Goal: Task Accomplishment & Management: Manage account settings

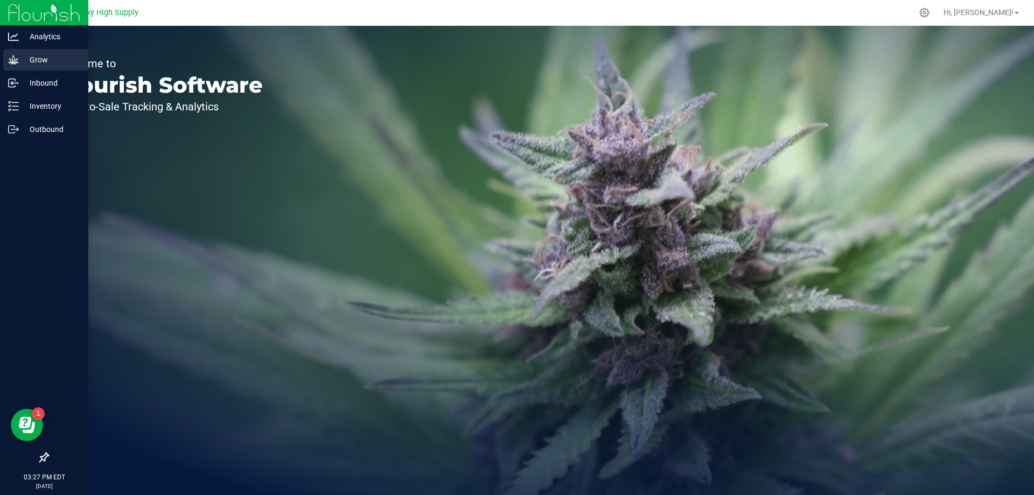
click at [38, 55] on p "Grow" at bounding box center [51, 59] width 65 height 13
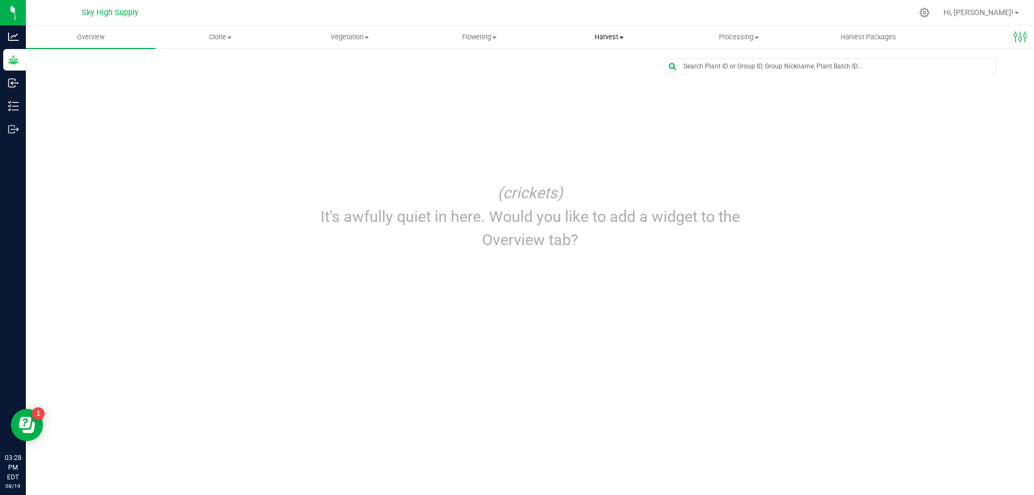
click at [604, 37] on span "Harvest" at bounding box center [609, 37] width 129 height 10
click at [740, 38] on span "Processing" at bounding box center [738, 37] width 129 height 10
click at [714, 74] on span "Processing harvests" at bounding box center [724, 77] width 100 height 9
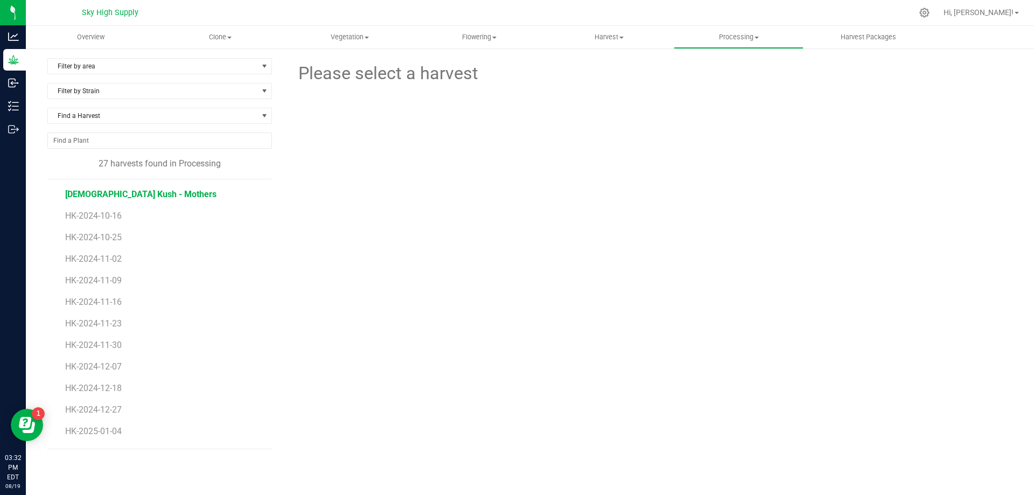
click at [115, 194] on span "[DEMOGRAPHIC_DATA] Kush - Mothers" at bounding box center [140, 194] width 151 height 10
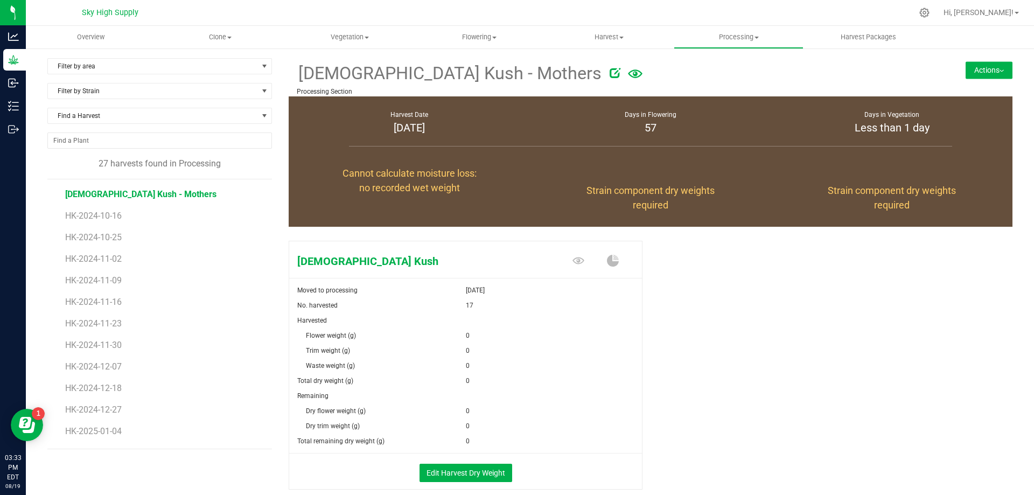
click at [967, 65] on button "Actions" at bounding box center [989, 69] width 47 height 17
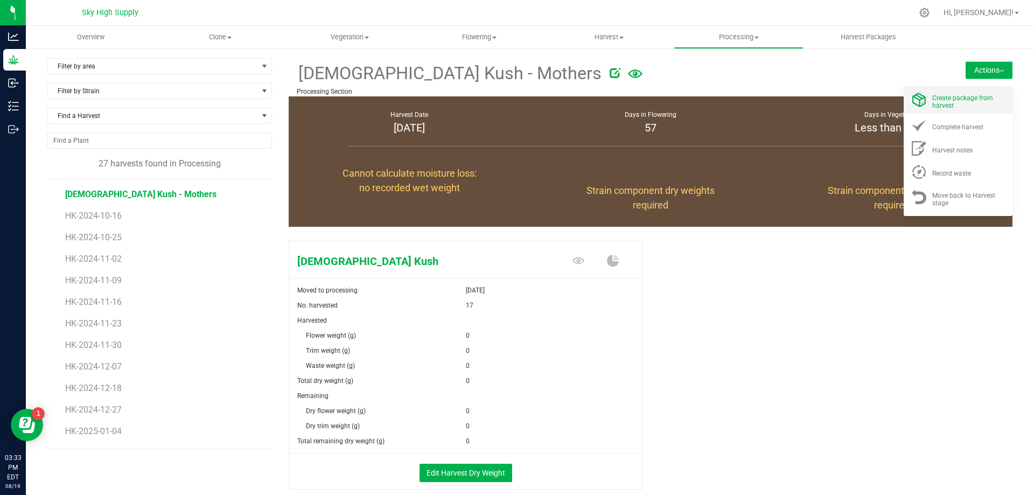
click at [946, 100] on span "Create package from harvest" at bounding box center [962, 101] width 61 height 15
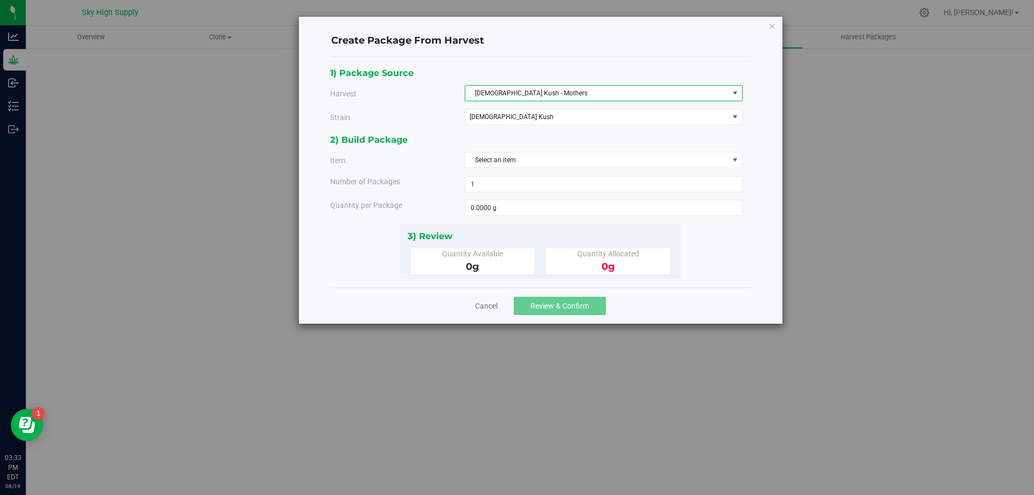
click at [721, 94] on span "[DEMOGRAPHIC_DATA] Kush - Mothers" at bounding box center [596, 93] width 263 height 15
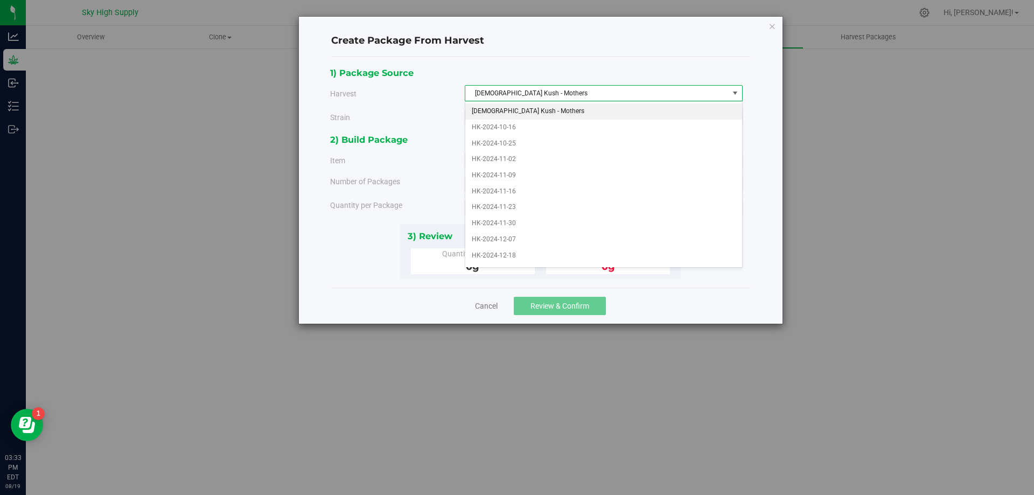
click at [721, 94] on span "[DEMOGRAPHIC_DATA] Kush - Mothers" at bounding box center [596, 93] width 263 height 15
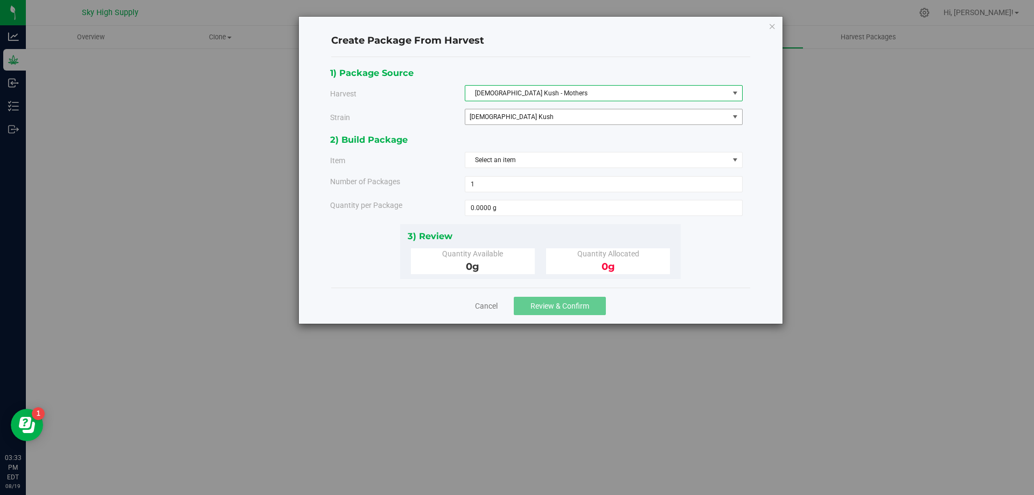
click at [730, 114] on span "select" at bounding box center [735, 116] width 13 height 15
click at [492, 305] on link "Cancel" at bounding box center [486, 306] width 23 height 11
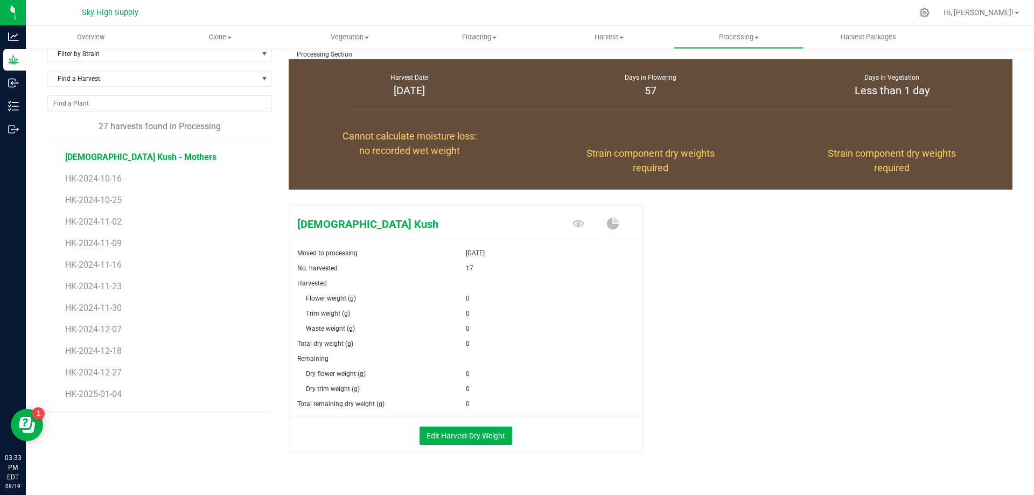
scroll to position [54, 0]
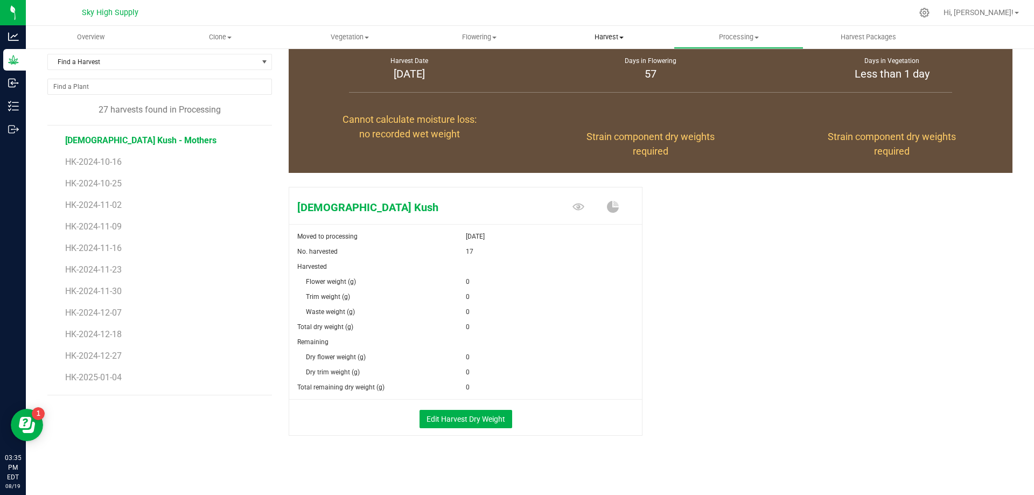
click at [610, 37] on span "Harvest" at bounding box center [609, 37] width 129 height 10
drag, startPoint x: 866, startPoint y: 245, endPoint x: 853, endPoint y: 220, distance: 27.7
click at [866, 245] on div "[DEMOGRAPHIC_DATA] Kush Moved to processing [DATE] No. harvested 17 Harvested F…" at bounding box center [651, 323] width 724 height 280
click at [747, 37] on span "Processing" at bounding box center [738, 37] width 129 height 10
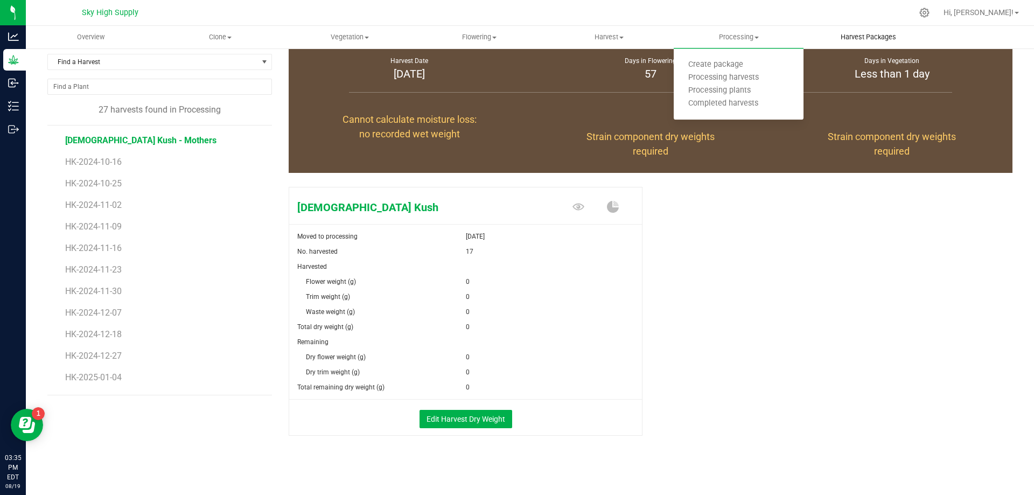
click at [868, 38] on span "Harvest Packages" at bounding box center [868, 37] width 85 height 10
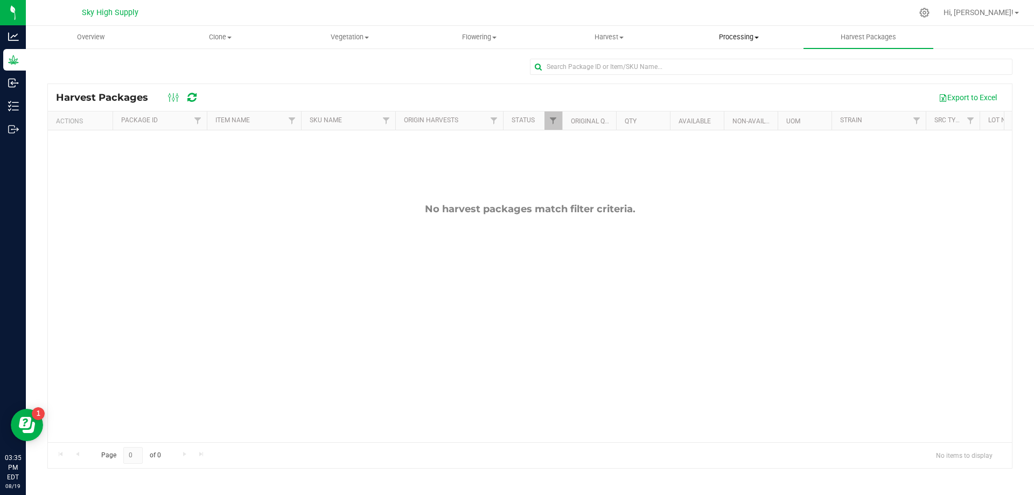
click at [747, 37] on span "Processing" at bounding box center [738, 37] width 129 height 10
click at [726, 62] on span "Create package" at bounding box center [716, 64] width 84 height 9
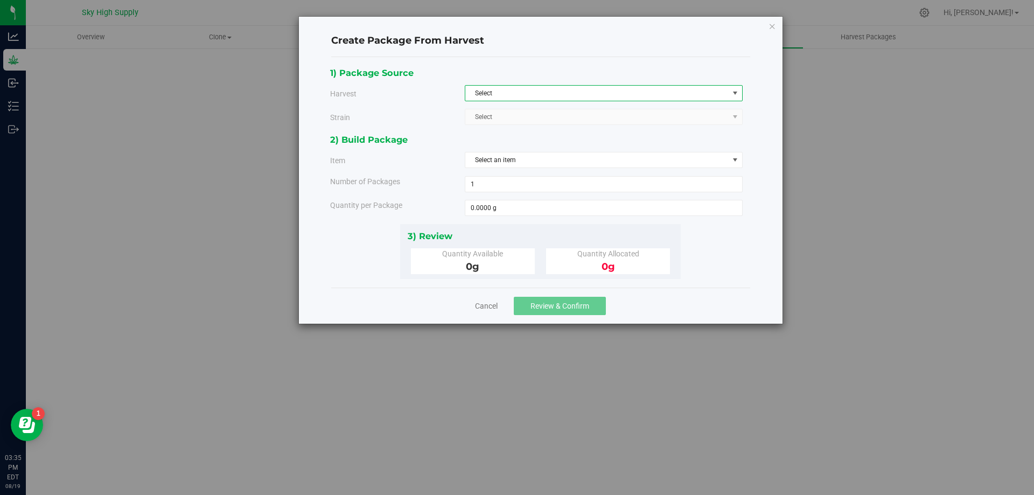
click at [707, 90] on span "Select" at bounding box center [596, 93] width 263 height 15
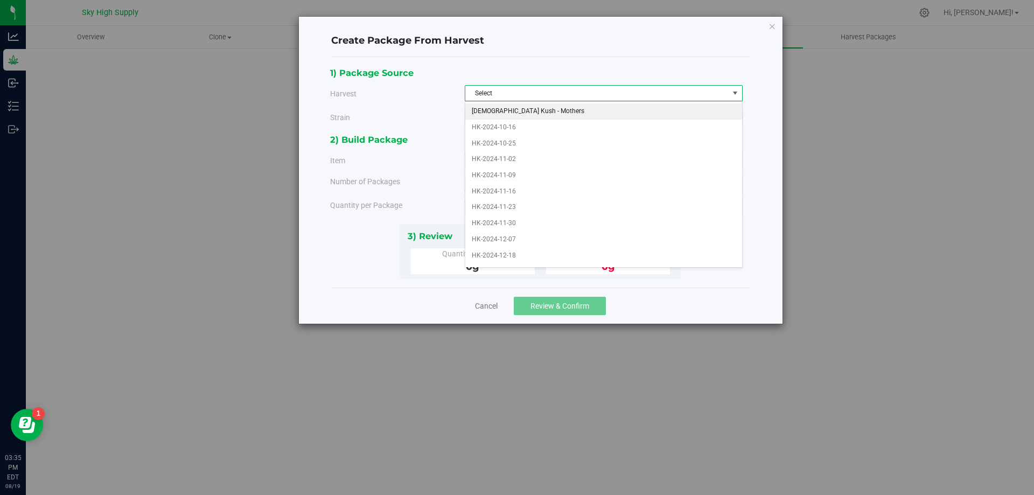
click at [516, 108] on li "[DEMOGRAPHIC_DATA] Kush - Mothers" at bounding box center [603, 111] width 277 height 16
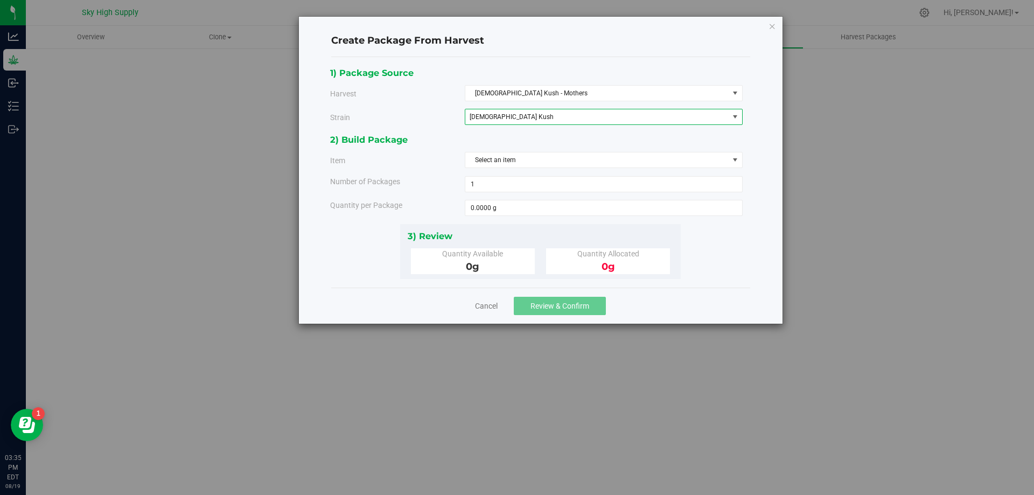
click at [514, 115] on span "[DEMOGRAPHIC_DATA] Kush" at bounding box center [592, 117] width 245 height 8
click at [517, 155] on span "Select an item" at bounding box center [596, 159] width 263 height 15
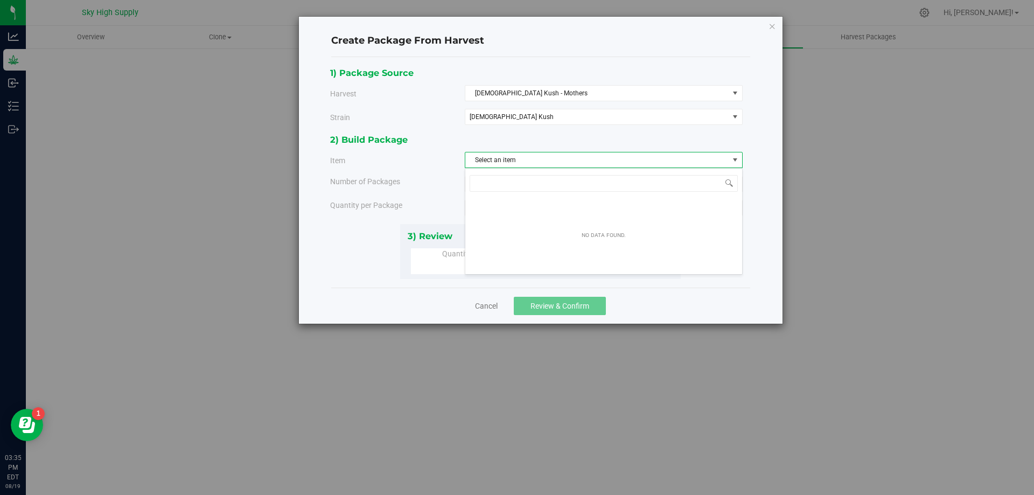
click at [517, 155] on span "Select an item" at bounding box center [596, 159] width 263 height 15
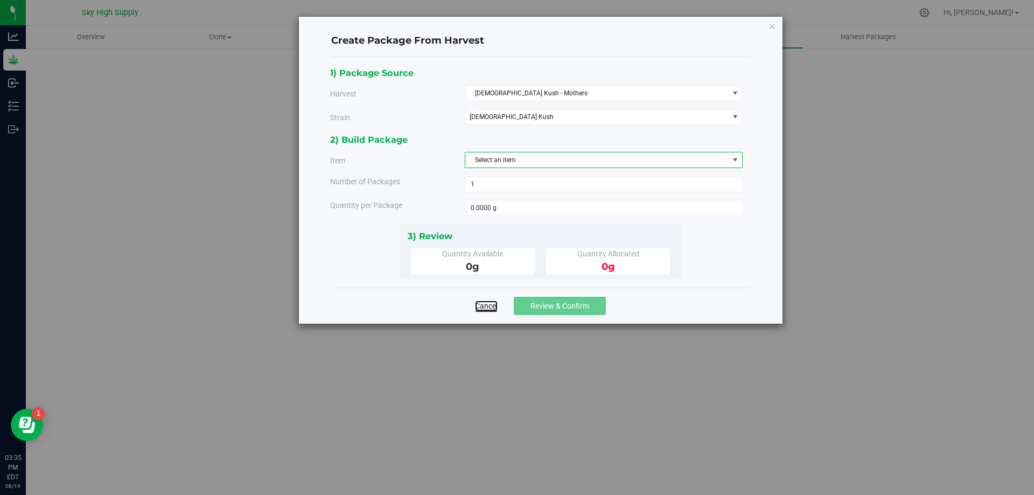
click at [486, 306] on link "Cancel" at bounding box center [486, 306] width 23 height 11
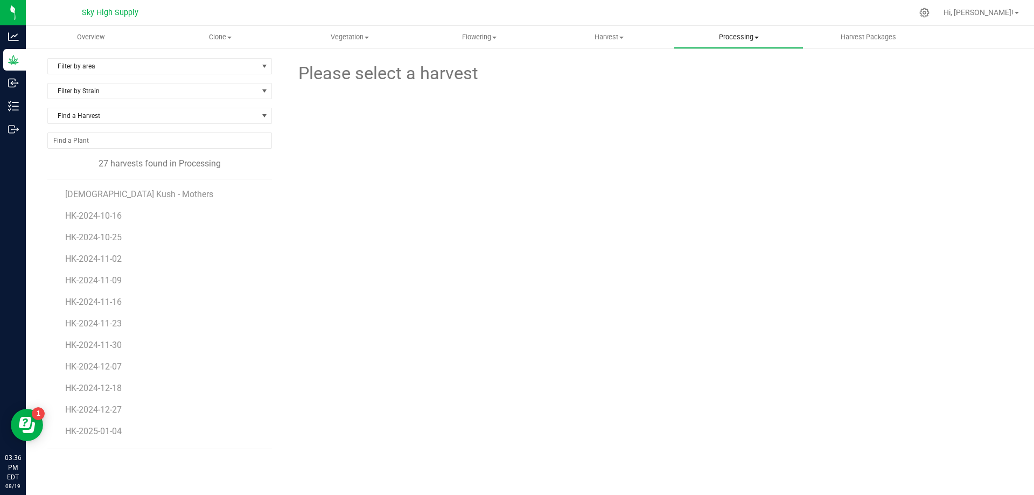
click at [741, 43] on uib-tab-heading "Processing Create package Processing harvests Processing plants Completed harve…" at bounding box center [738, 37] width 129 height 22
click at [721, 64] on span "Create package" at bounding box center [716, 64] width 84 height 9
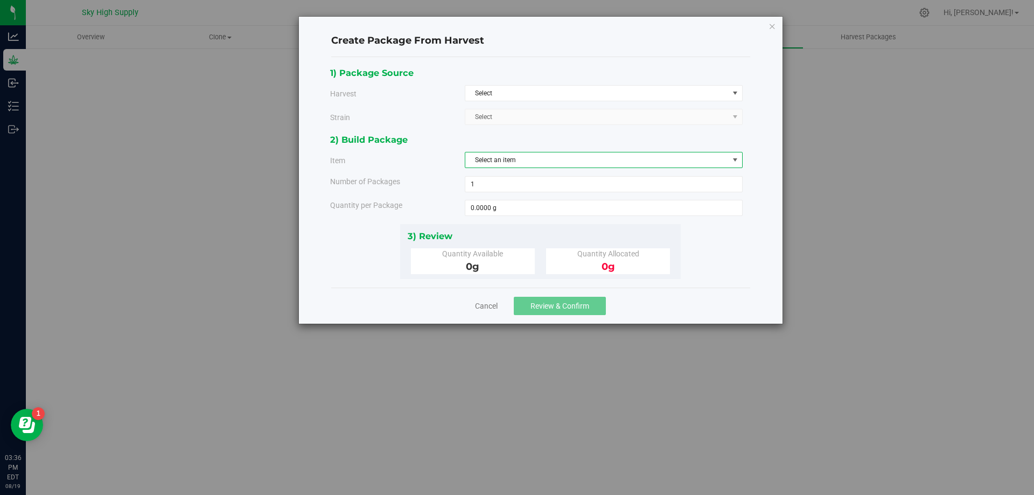
click at [738, 162] on span "select" at bounding box center [735, 160] width 9 height 9
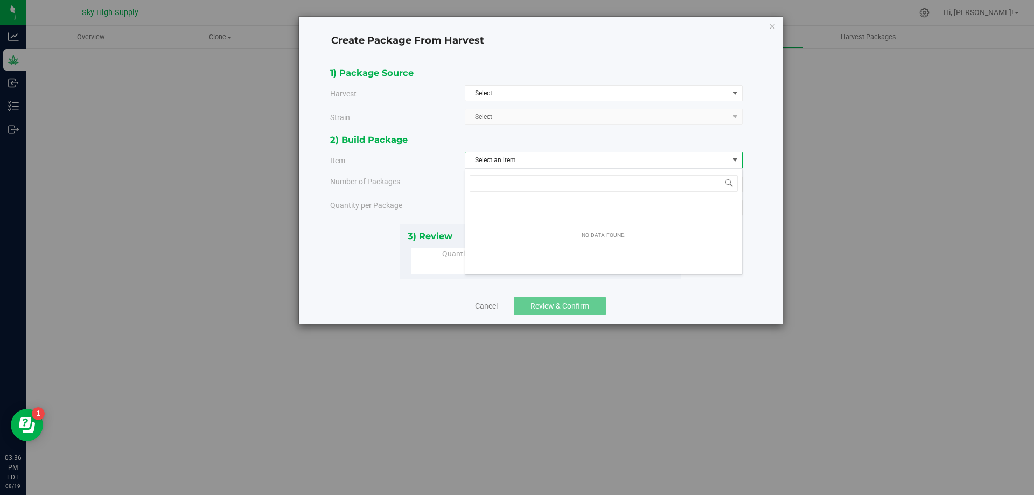
click at [738, 162] on span "select" at bounding box center [735, 160] width 9 height 9
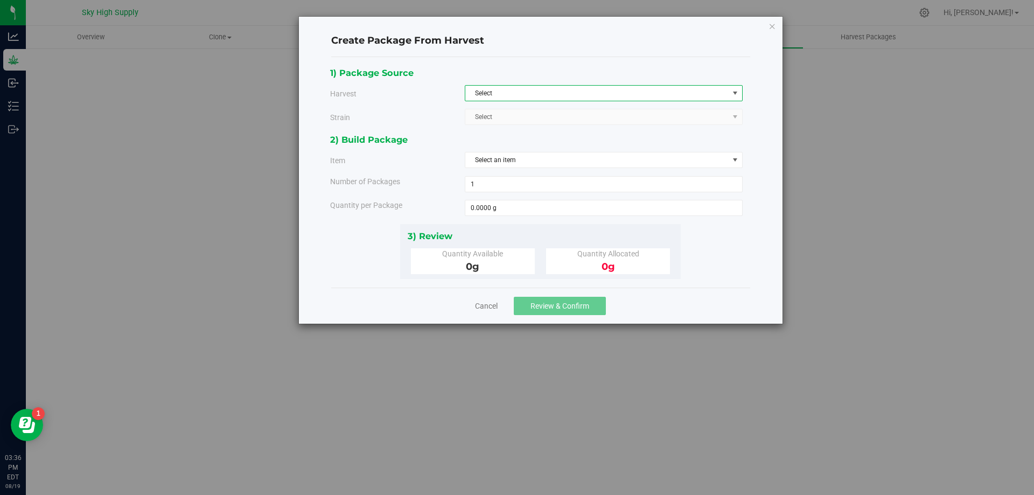
click at [720, 89] on span "Select" at bounding box center [596, 93] width 263 height 15
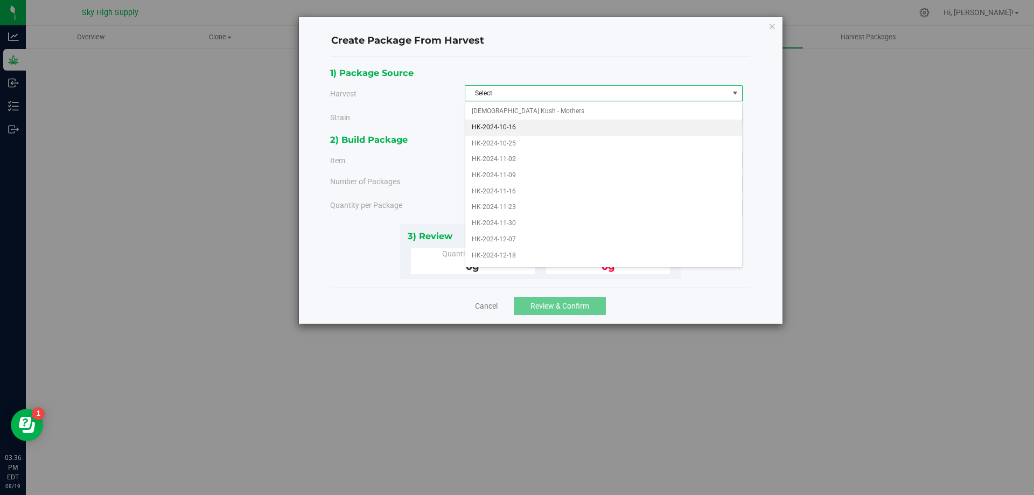
click at [544, 134] on li "HK-2024-10-16" at bounding box center [603, 128] width 277 height 16
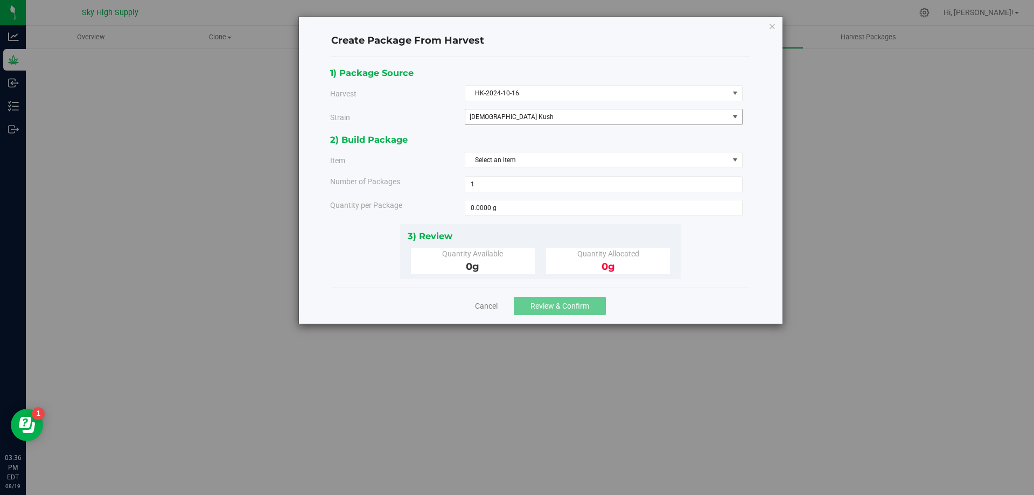
click at [539, 115] on span "[DEMOGRAPHIC_DATA] Kush" at bounding box center [592, 117] width 245 height 8
click at [771, 27] on icon "button" at bounding box center [773, 25] width 8 height 13
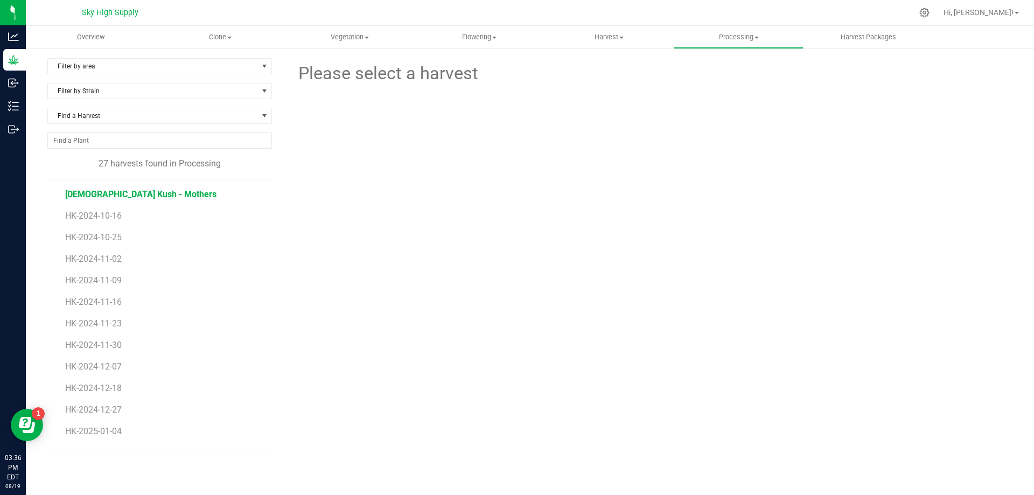
click at [109, 191] on span "[DEMOGRAPHIC_DATA] Kush - Mothers" at bounding box center [140, 194] width 151 height 10
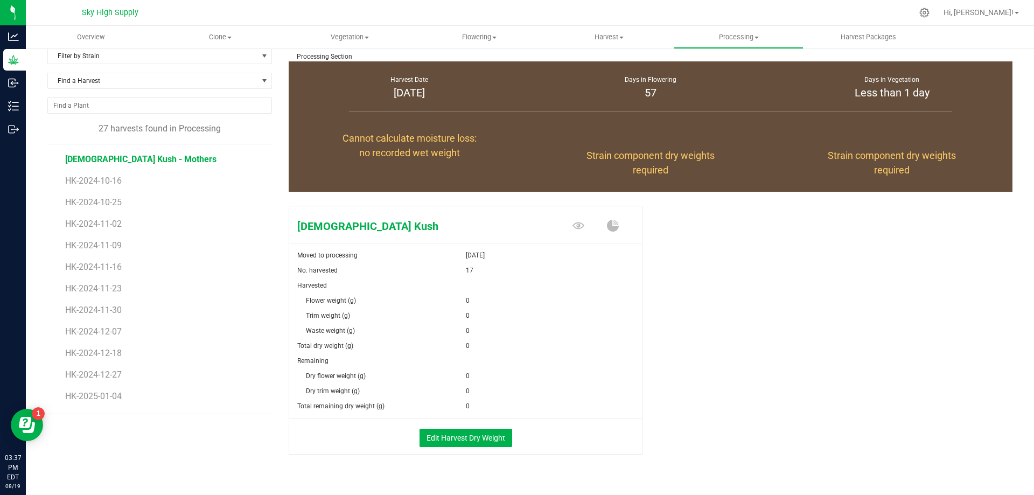
scroll to position [54, 0]
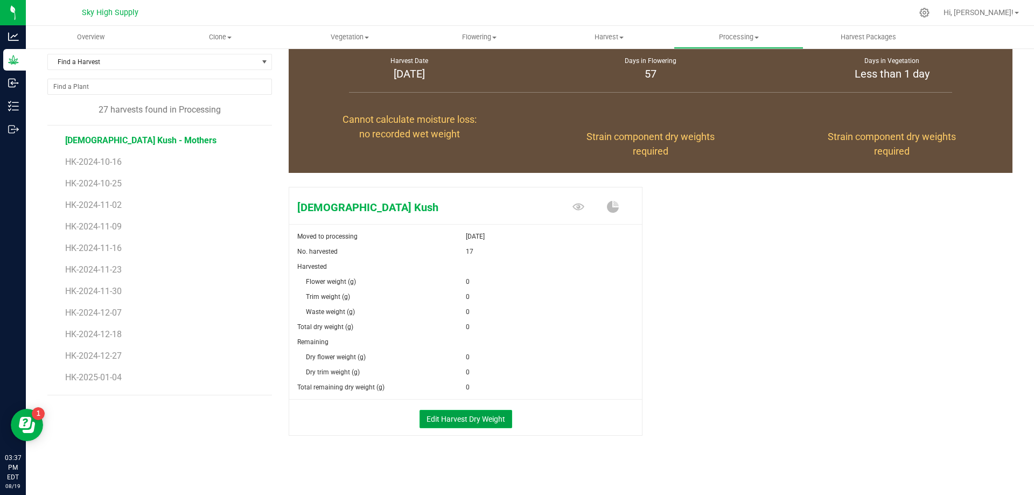
click at [465, 419] on button "Edit Harvest Dry Weight" at bounding box center [466, 419] width 93 height 18
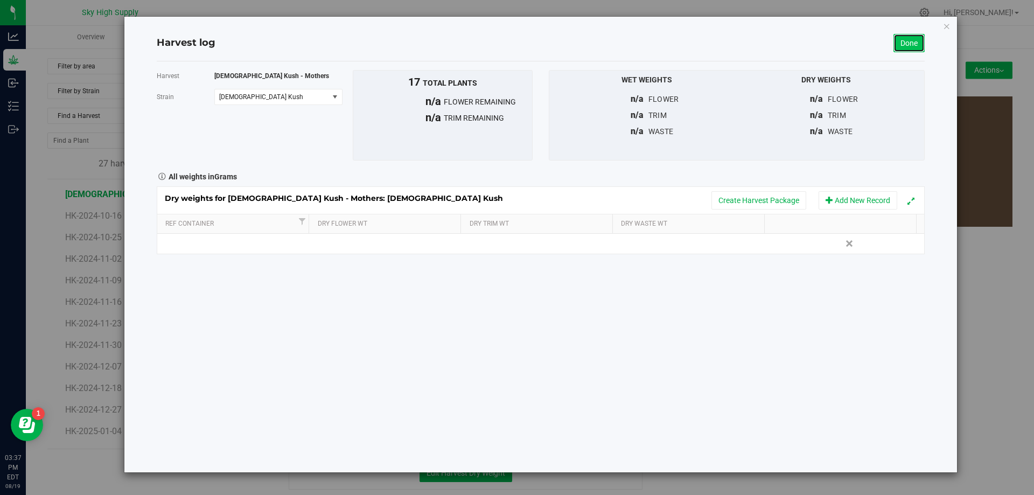
click at [912, 40] on link "Done" at bounding box center [909, 43] width 31 height 18
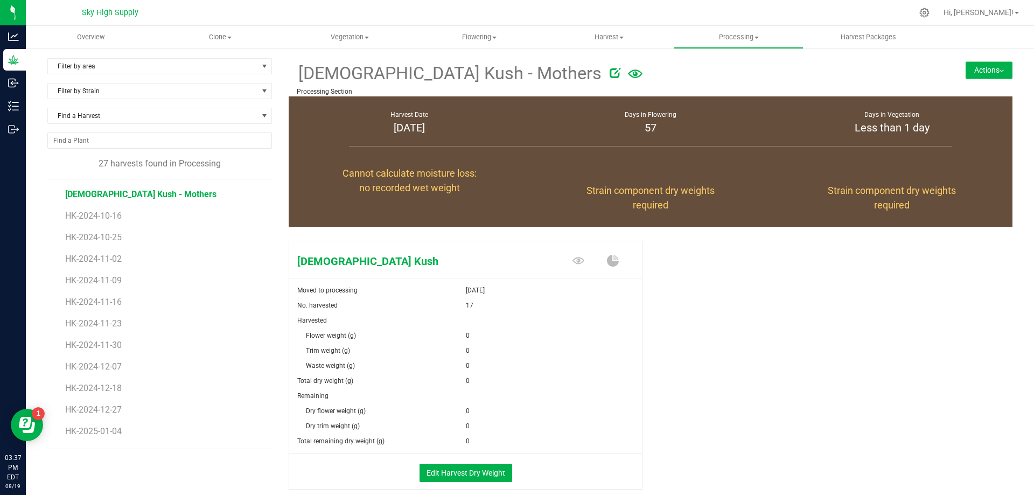
click at [466, 332] on span "0" at bounding box center [468, 335] width 4 height 15
click at [466, 331] on span "0" at bounding box center [468, 335] width 4 height 15
click at [466, 338] on div "0" at bounding box center [554, 335] width 177 height 15
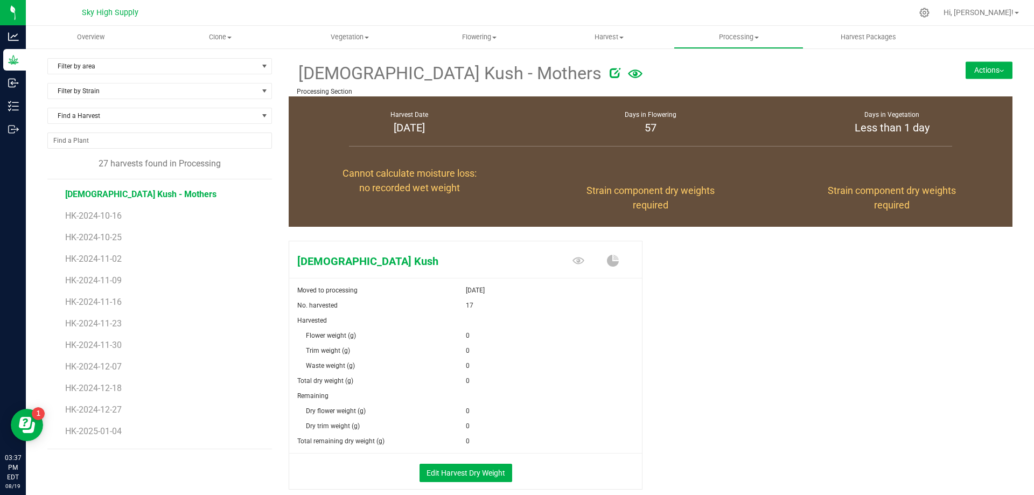
click at [466, 338] on div "0" at bounding box center [554, 335] width 177 height 15
click at [466, 335] on span "0" at bounding box center [468, 335] width 4 height 15
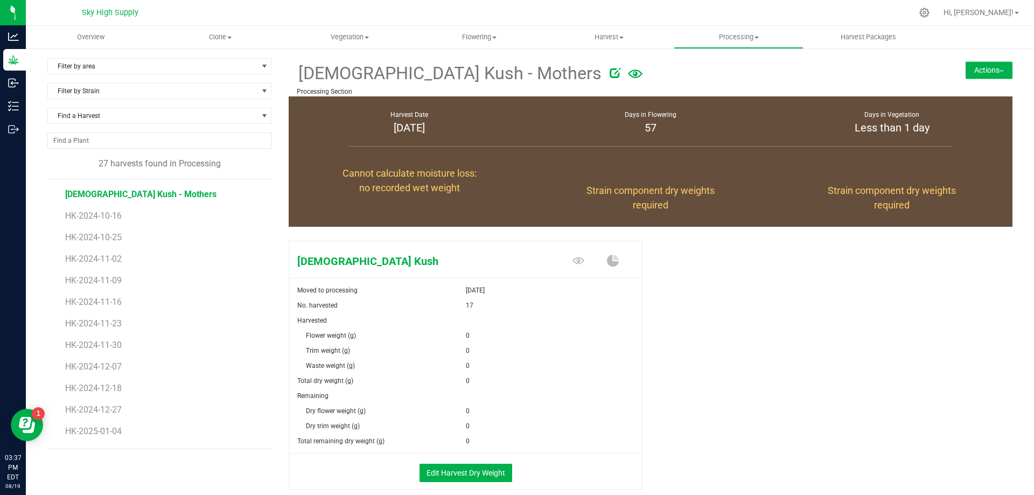
scroll to position [57, 0]
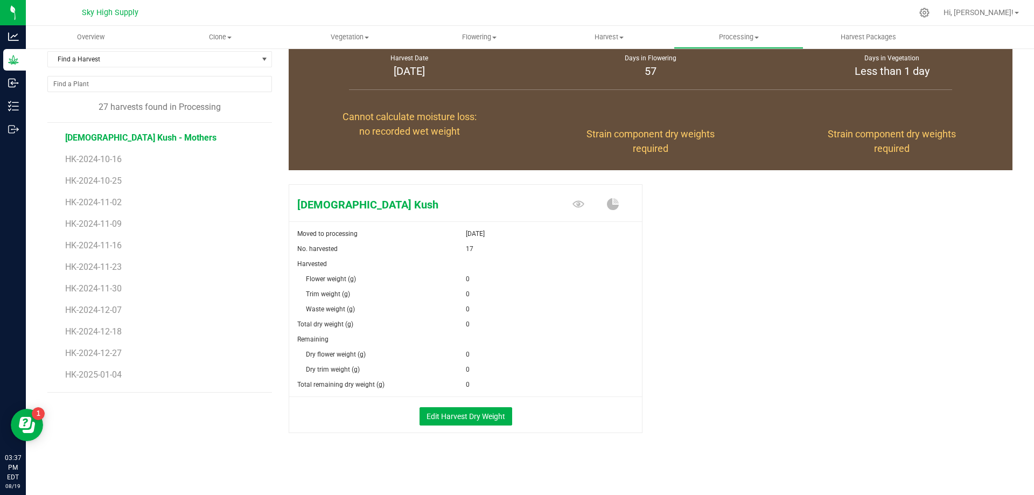
drag, startPoint x: 435, startPoint y: 288, endPoint x: 465, endPoint y: 287, distance: 29.6
click at [439, 288] on div "Trim weight (g)" at bounding box center [377, 294] width 177 height 15
click at [466, 280] on span "0" at bounding box center [468, 278] width 4 height 15
click at [482, 412] on button "Edit Harvest Dry Weight" at bounding box center [466, 416] width 93 height 18
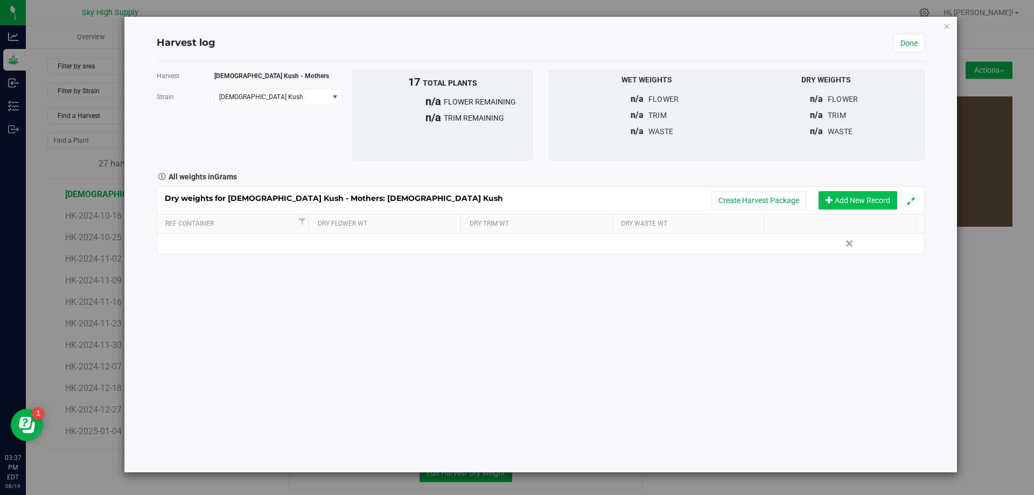
click at [848, 199] on button "Add New Record" at bounding box center [858, 200] width 79 height 18
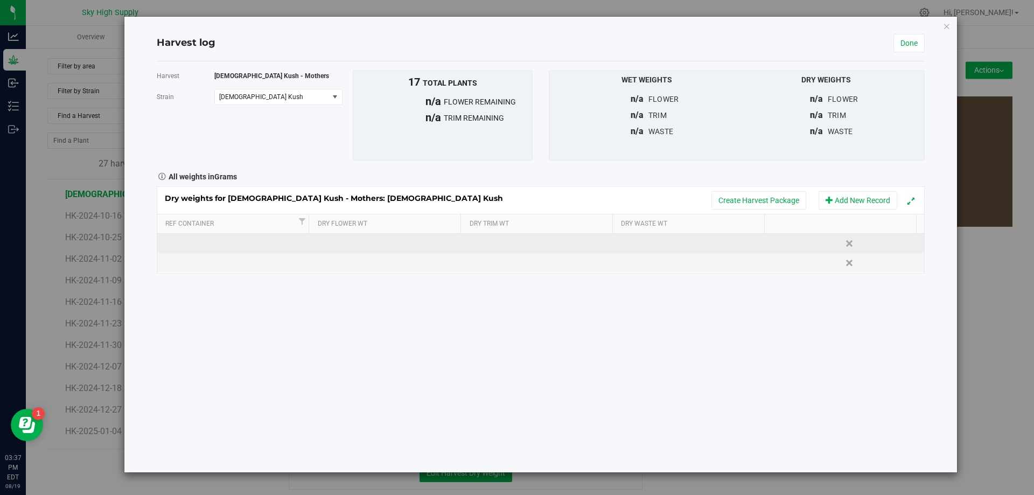
click at [180, 245] on td at bounding box center [234, 243] width 154 height 19
click at [180, 245] on input "text" at bounding box center [236, 243] width 142 height 17
type input "e"
type input "Trimed flower"
click at [381, 243] on div "Dry weights for [DEMOGRAPHIC_DATA] Kush - Mothers: [DEMOGRAPHIC_DATA] Kush Crea…" at bounding box center [541, 229] width 768 height 87
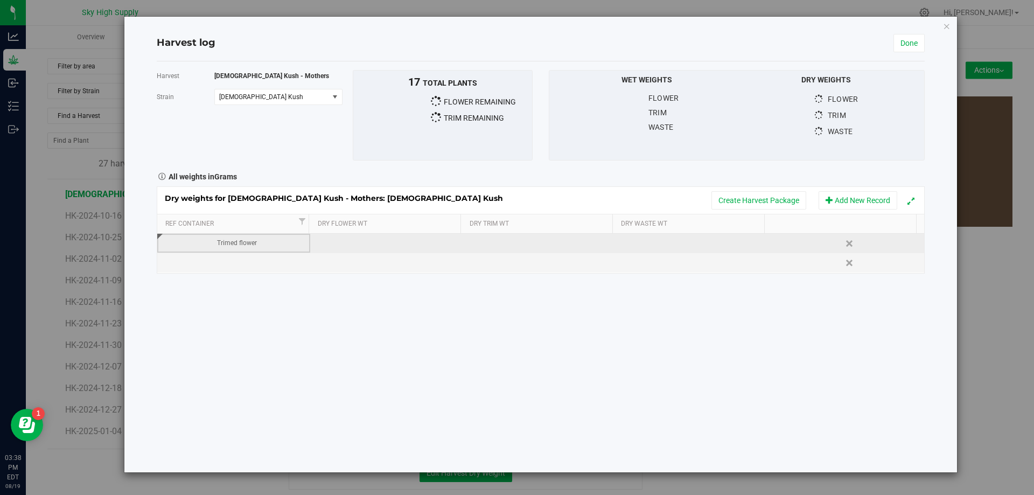
click at [392, 248] on td at bounding box center [387, 243] width 154 height 19
type input "1"
type input "20"
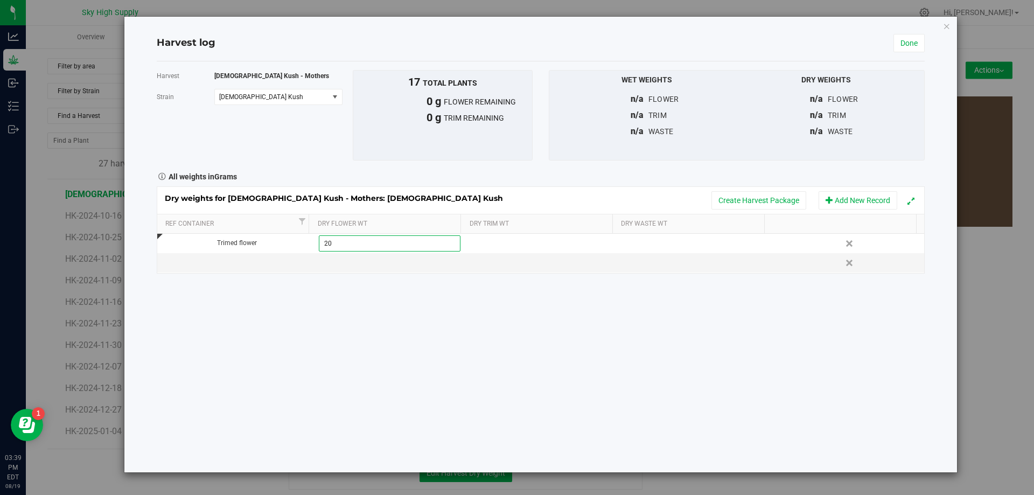
click at [548, 312] on div "Harvest Hindu Kush - Mothers [GEOGRAPHIC_DATA] [DEMOGRAPHIC_DATA] Kush Select s…" at bounding box center [541, 266] width 768 height 411
click at [911, 42] on link "Done" at bounding box center [909, 43] width 31 height 18
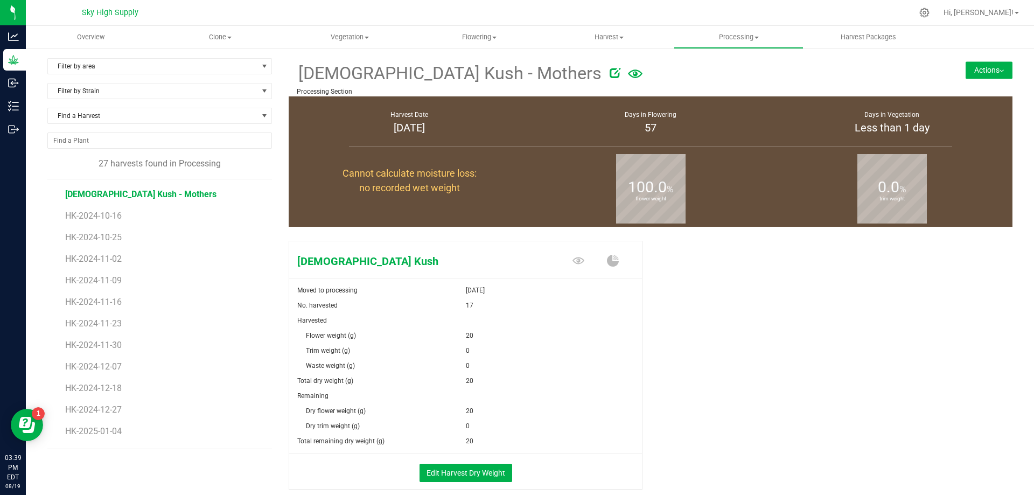
scroll to position [54, 0]
